Goal: Information Seeking & Learning: Learn about a topic

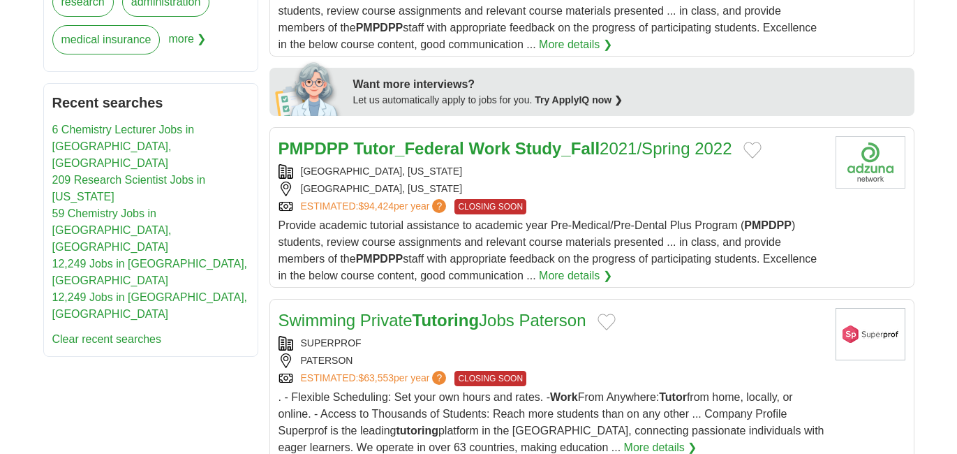
scroll to position [721, 0]
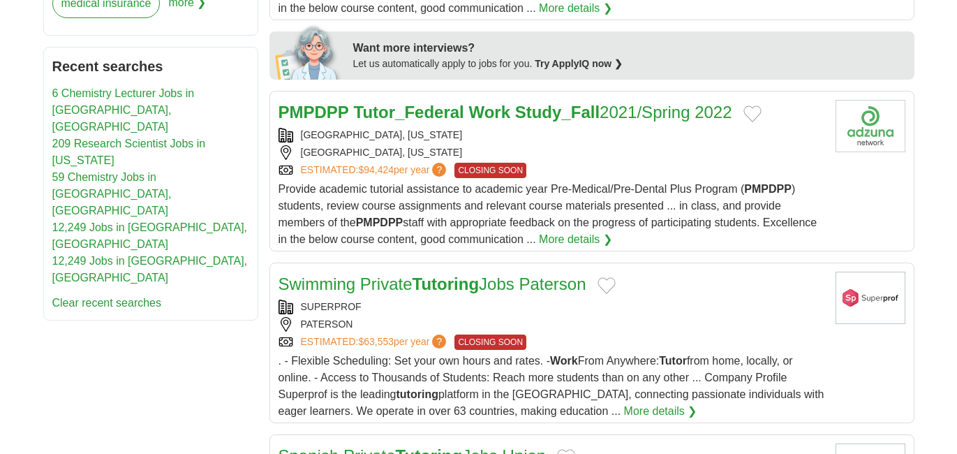
click at [68, 221] on link "12,249 Jobs in [GEOGRAPHIC_DATA], [GEOGRAPHIC_DATA]" at bounding box center [149, 235] width 195 height 29
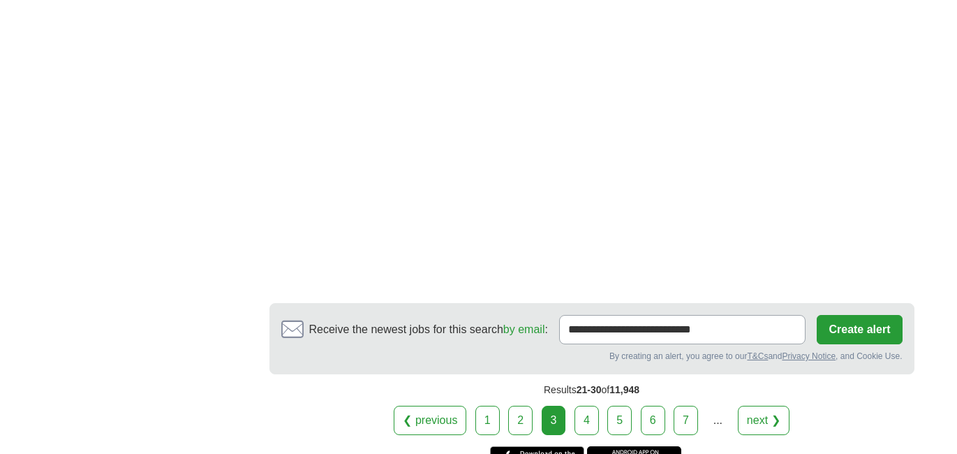
scroll to position [2312, 0]
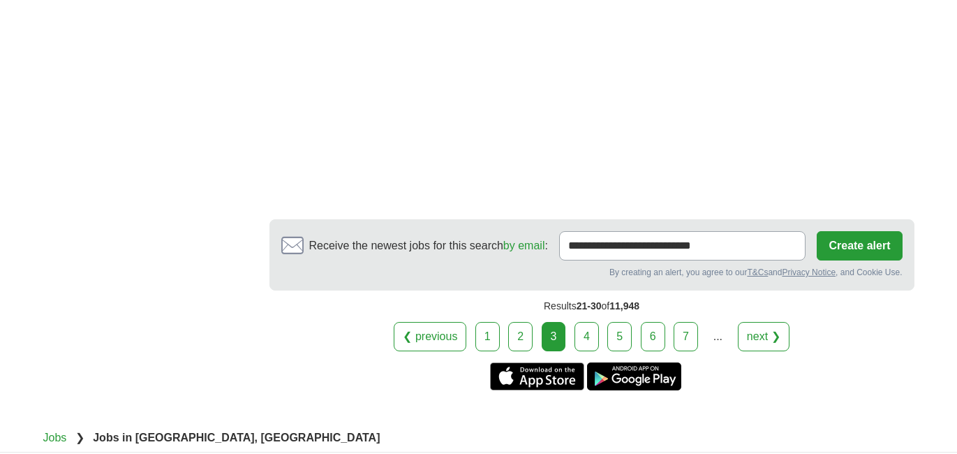
click at [589, 337] on link "4" at bounding box center [586, 336] width 24 height 29
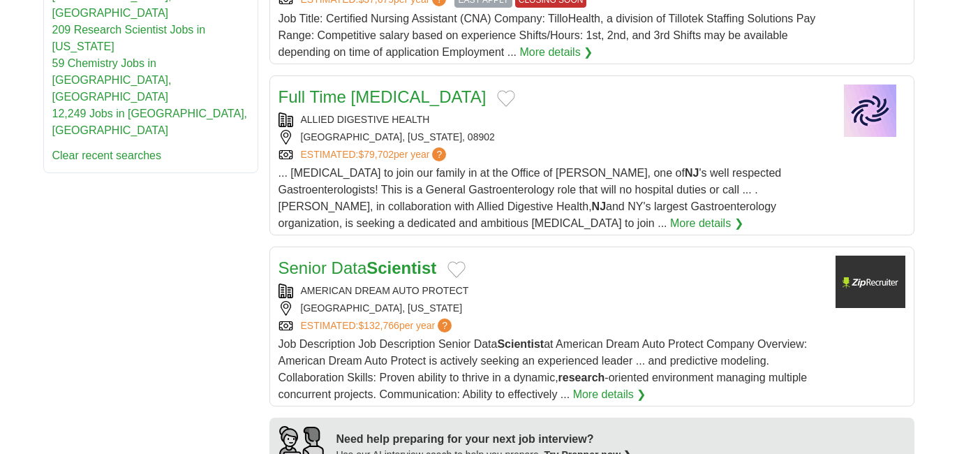
scroll to position [950, 0]
